Goal: Find specific page/section: Find specific page/section

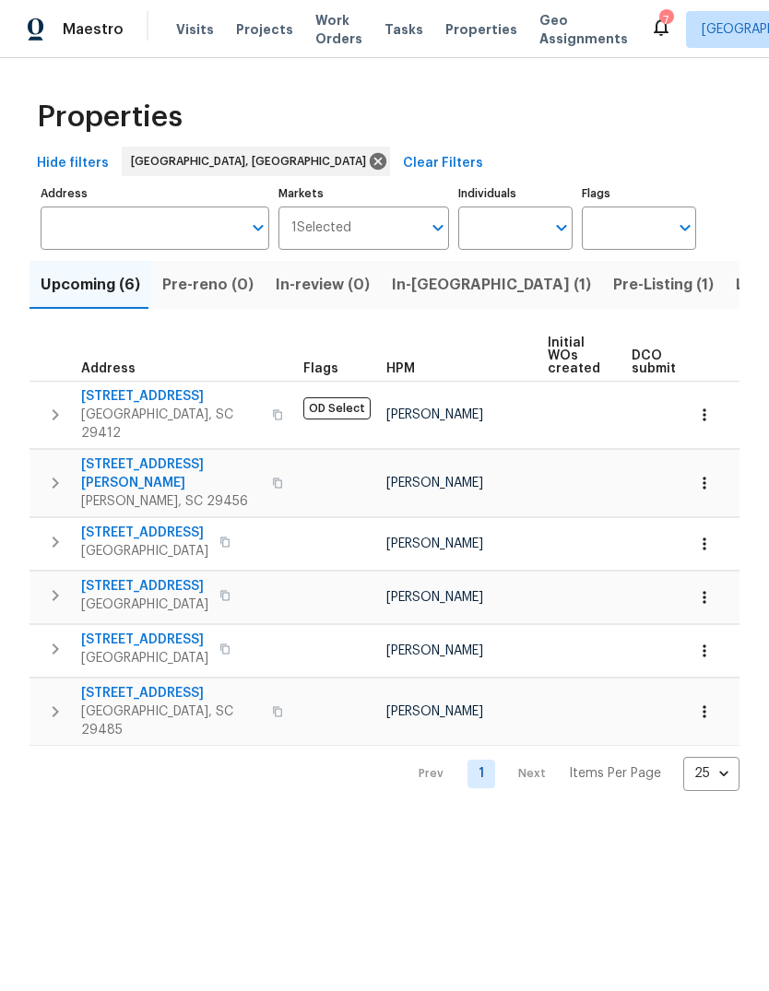
click at [602, 302] on button "Pre-Listing (1)" at bounding box center [663, 285] width 123 height 48
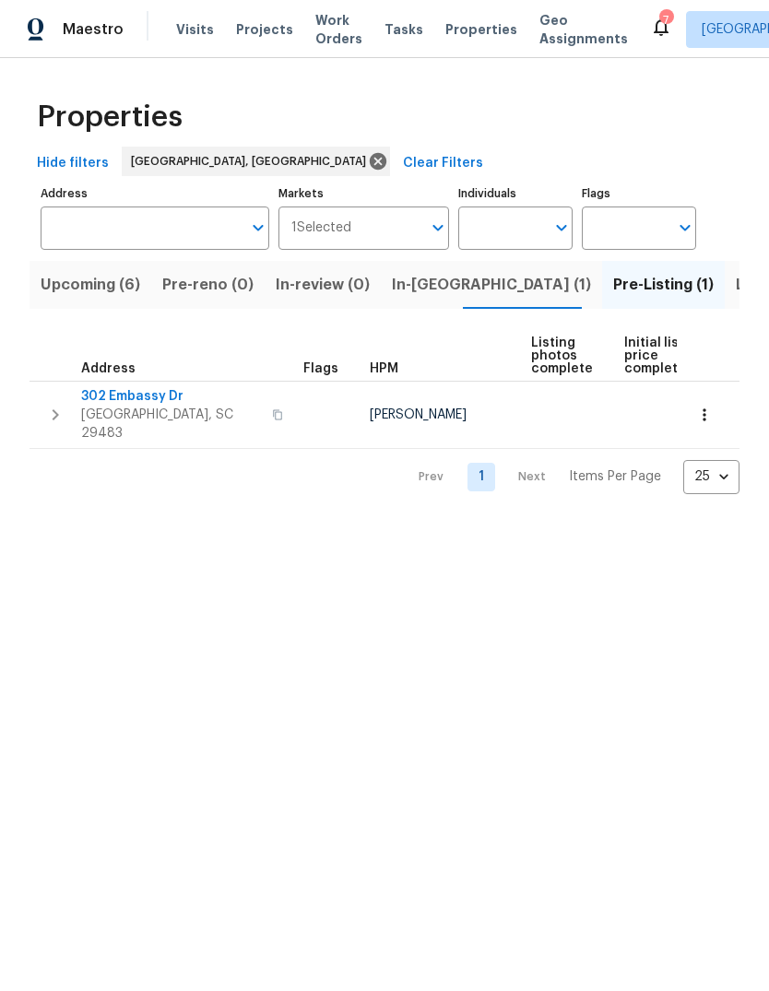
click at [154, 397] on span "302 Embassy Dr" at bounding box center [171, 396] width 180 height 18
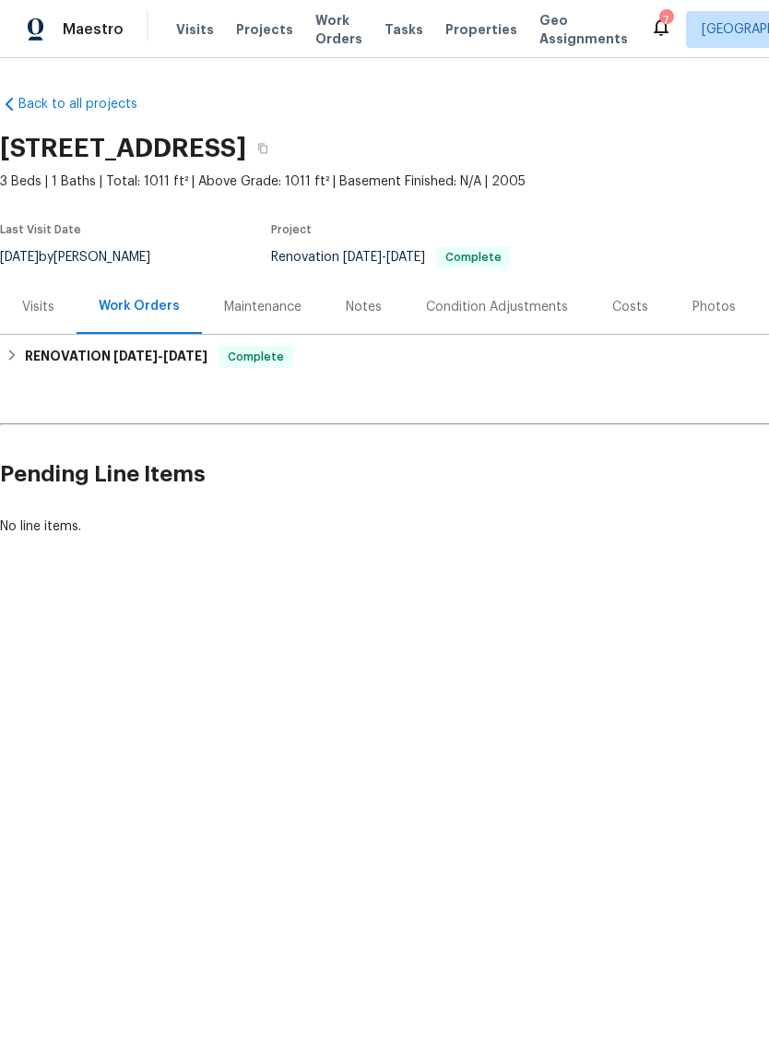
click at [700, 310] on div "Photos" at bounding box center [714, 307] width 43 height 18
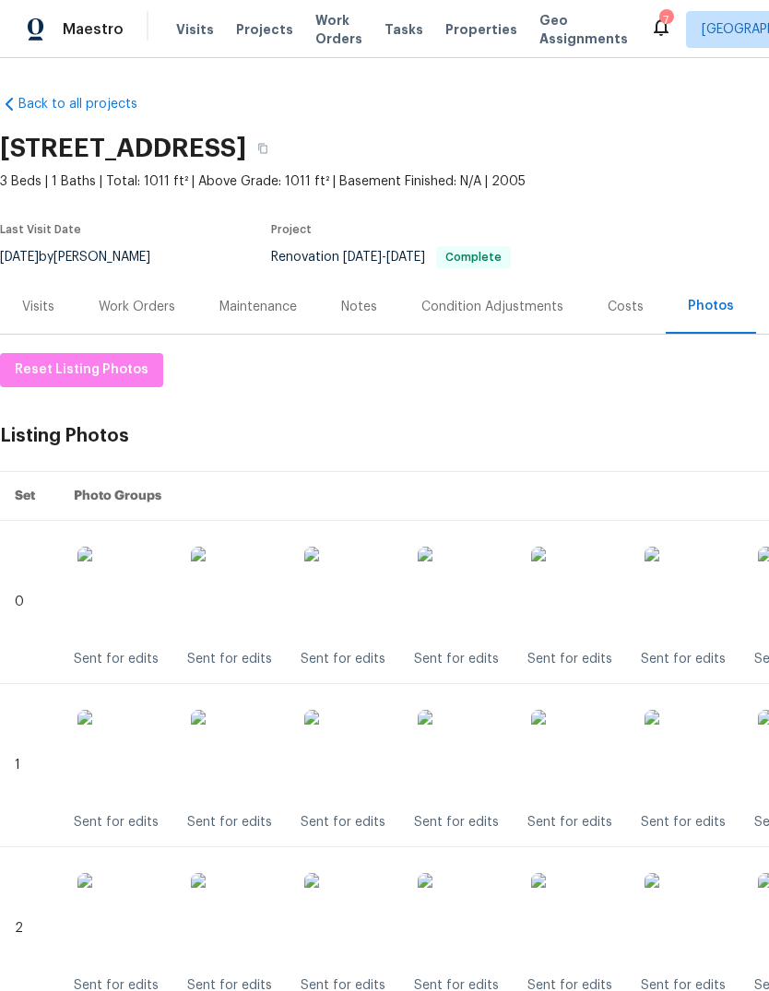
click at [160, 298] on div "Work Orders" at bounding box center [137, 307] width 77 height 18
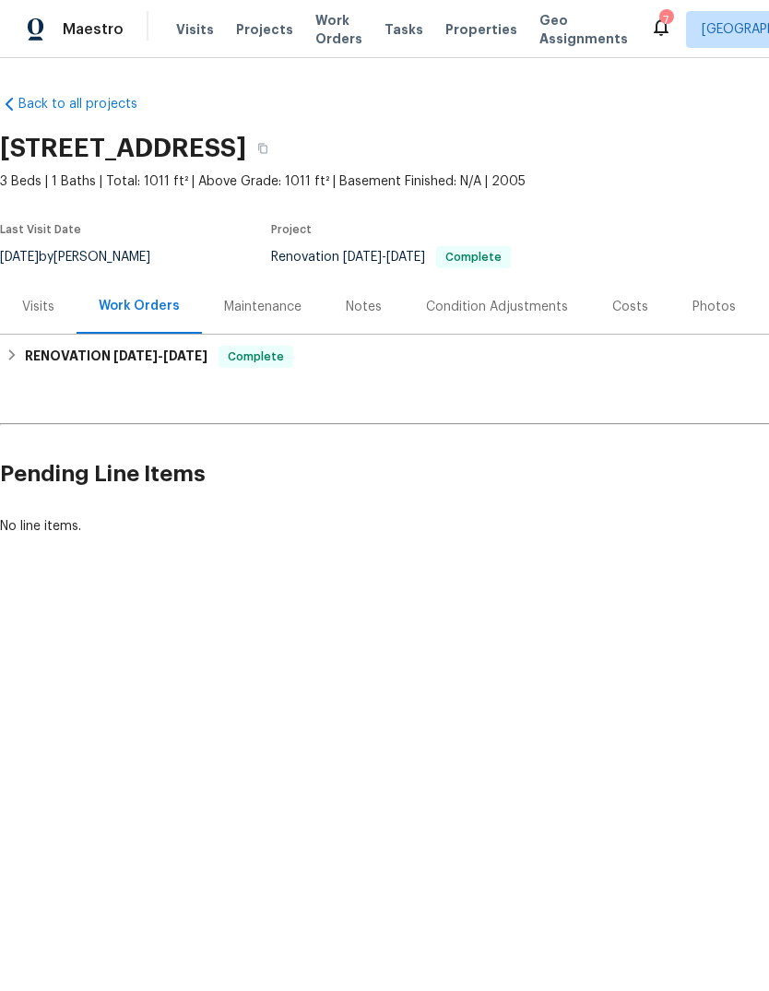
click at [450, 29] on span "Properties" at bounding box center [481, 29] width 72 height 18
